Goal: Transaction & Acquisition: Purchase product/service

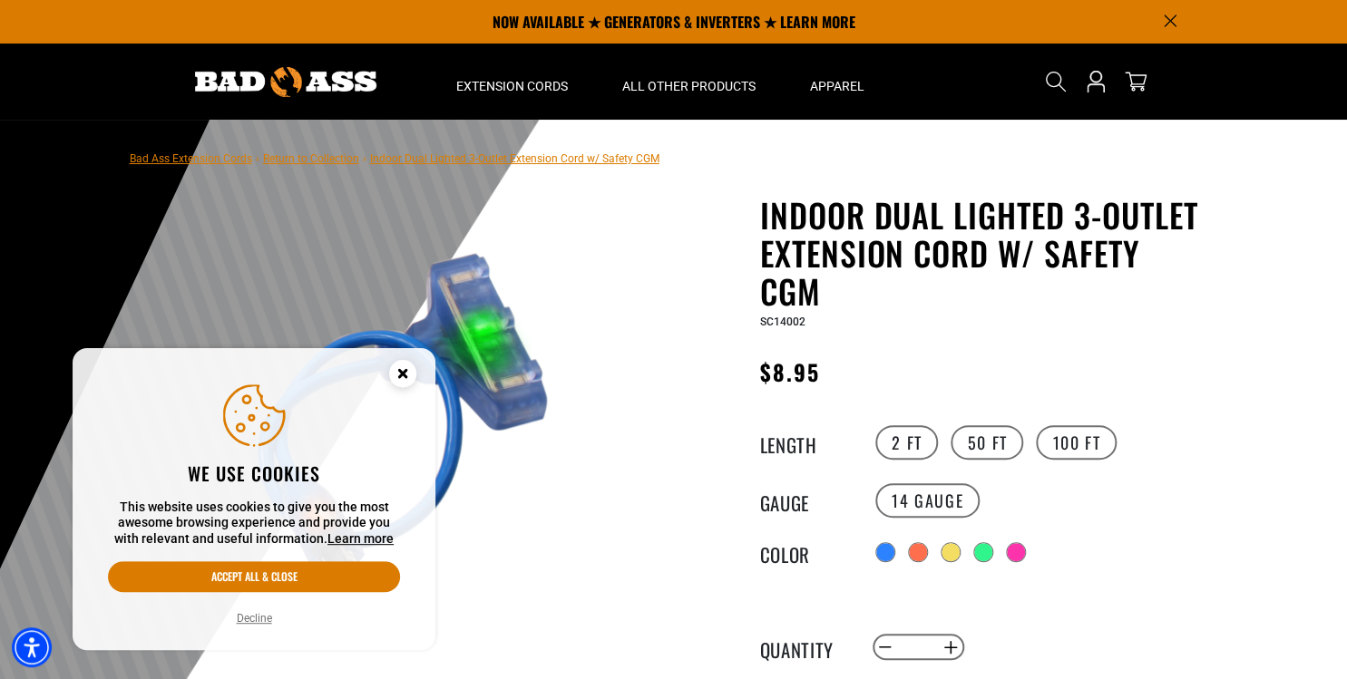
click at [263, 620] on button "Decline" at bounding box center [254, 619] width 46 height 18
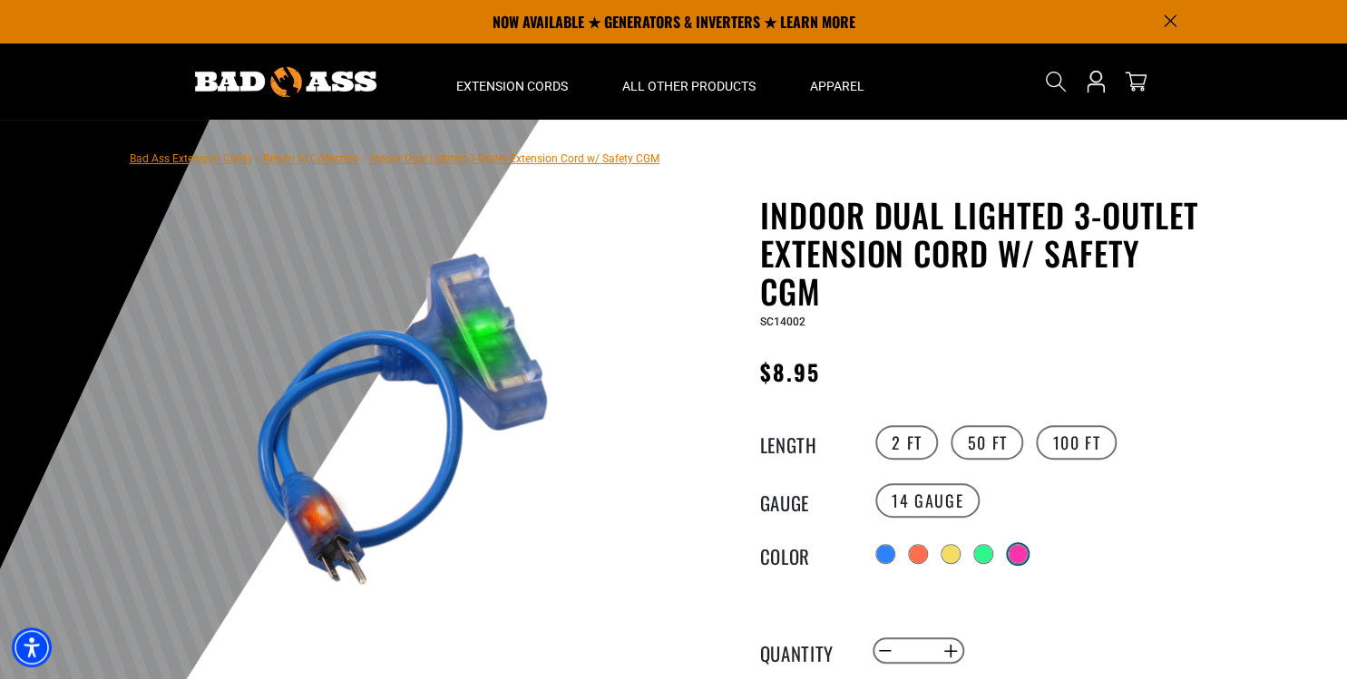
click at [1020, 552] on div at bounding box center [1018, 554] width 18 height 18
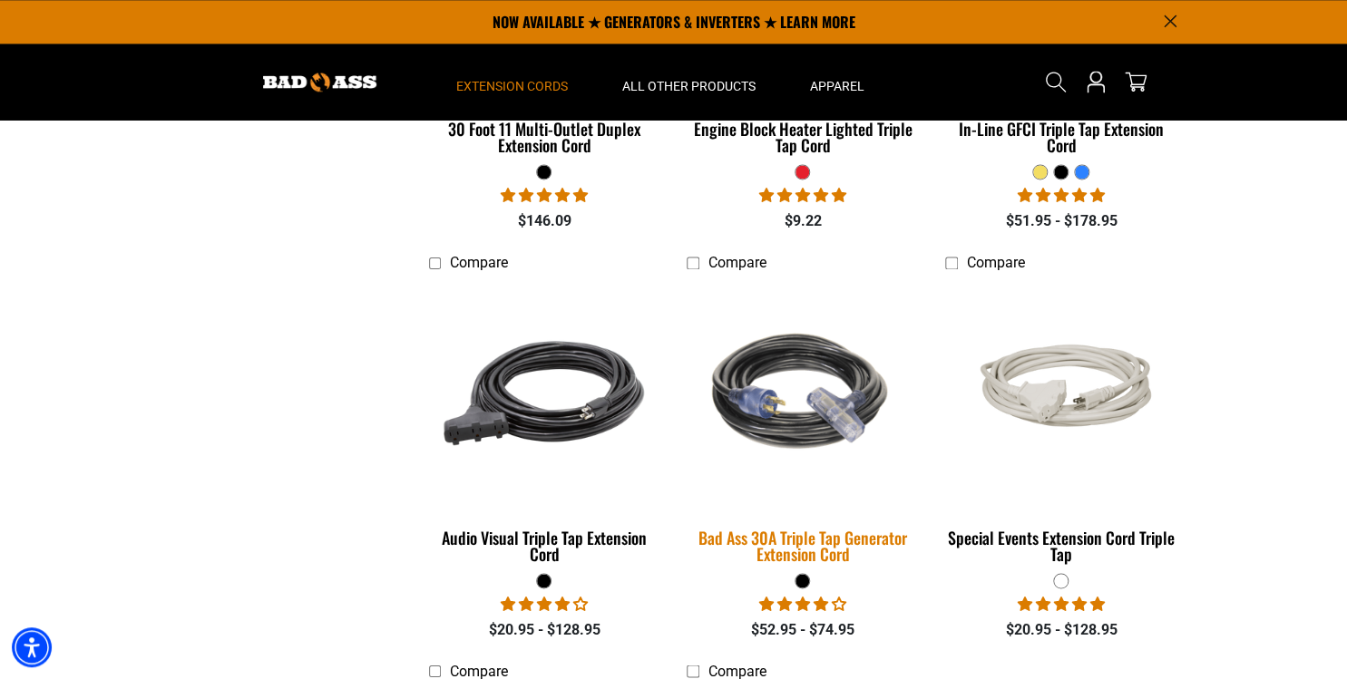
scroll to position [907, 0]
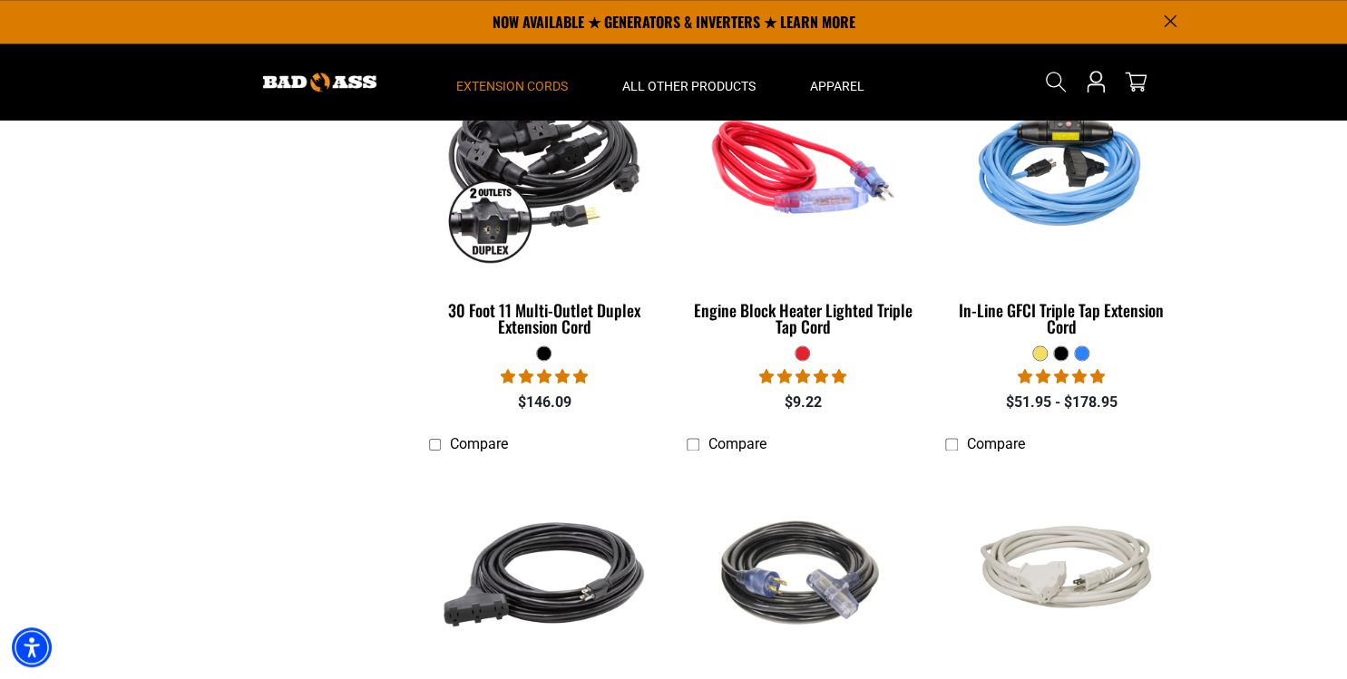
click at [800, 352] on div at bounding box center [803, 354] width 14 height 14
